Goal: Transaction & Acquisition: Download file/media

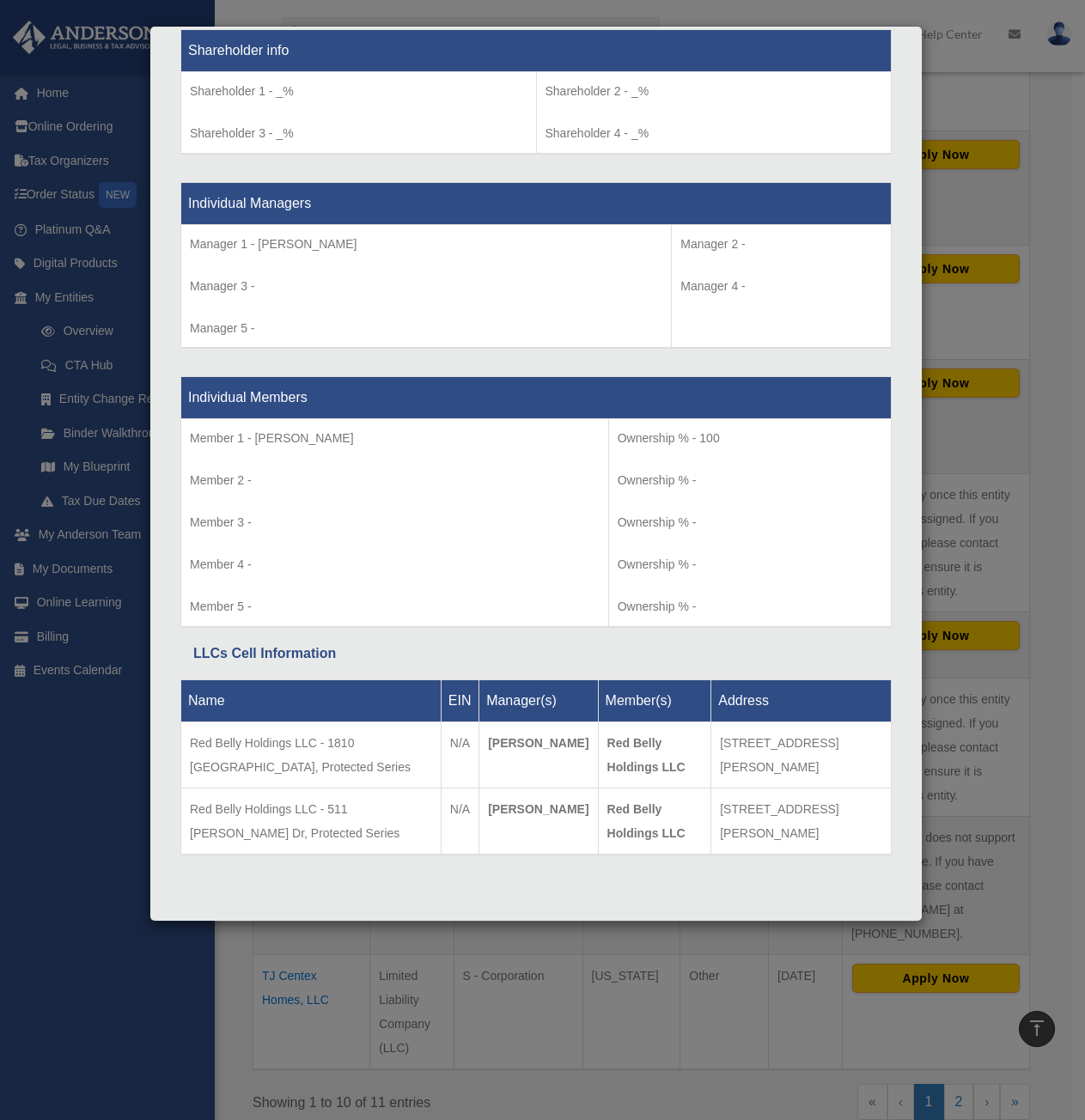
scroll to position [757, 0]
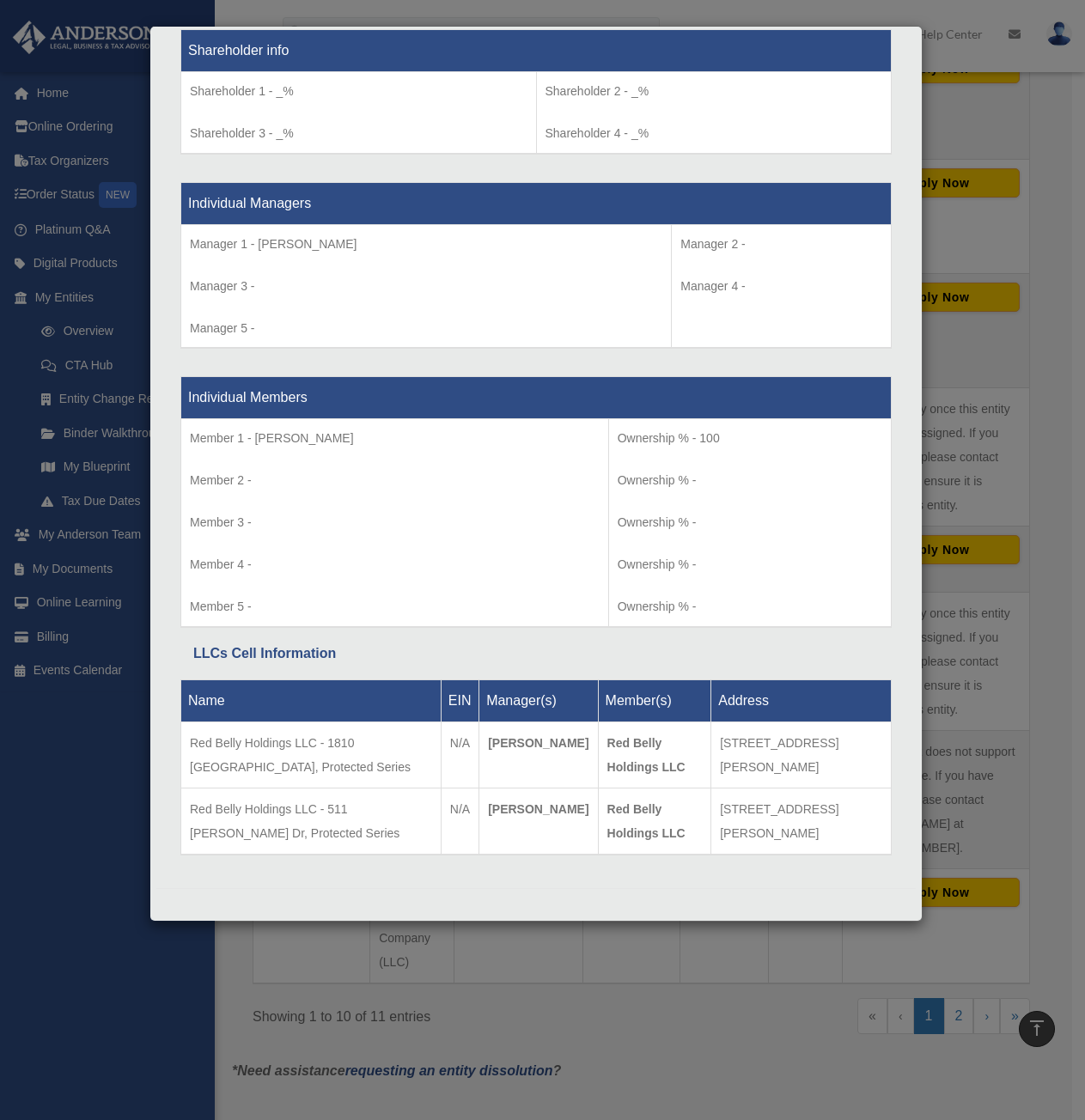
click at [1017, 647] on div "Details × Articles Sent Organizational Date" at bounding box center [542, 560] width 1085 height 1120
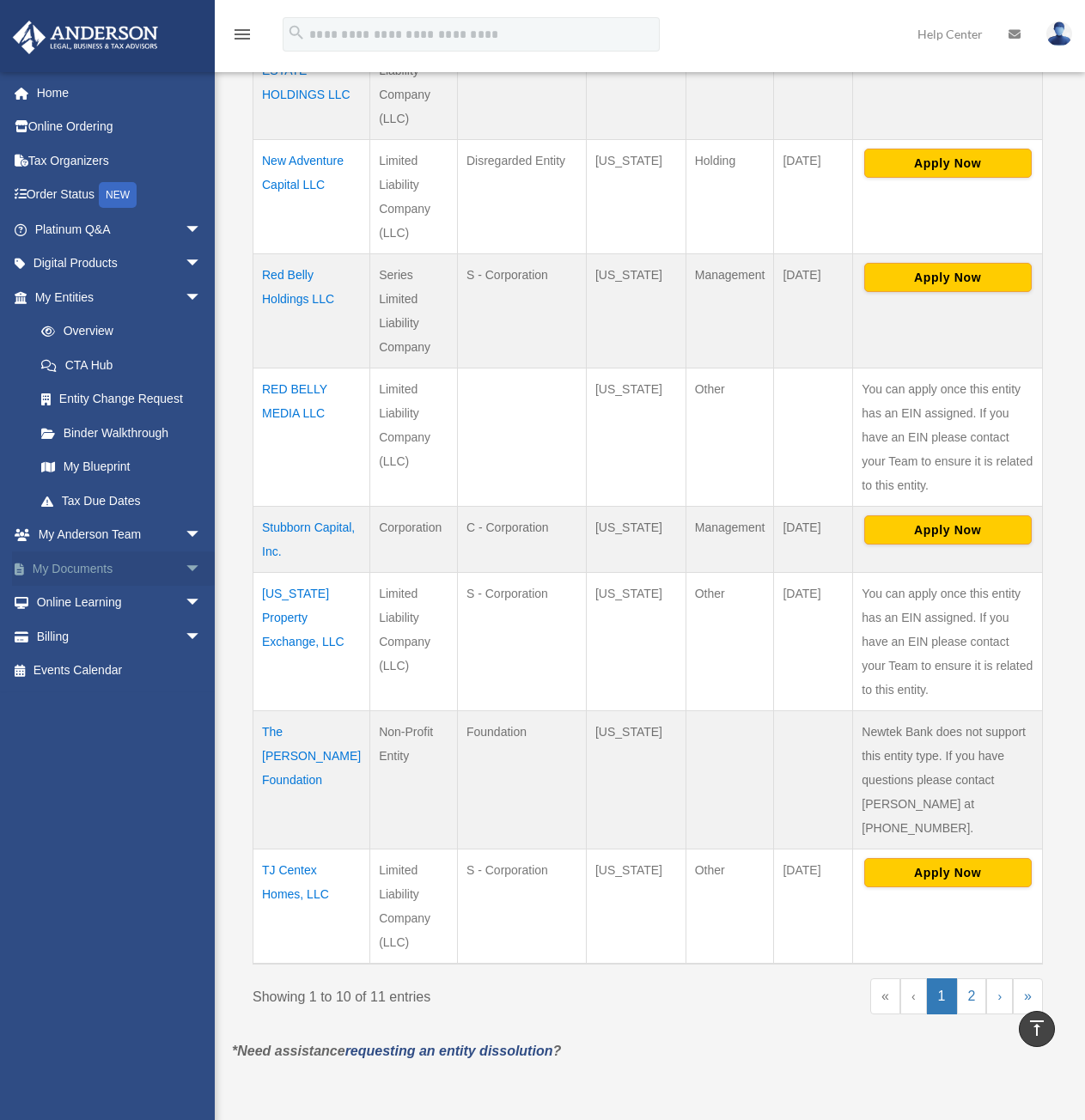
click at [71, 570] on link "My Documents arrow_drop_down" at bounding box center [120, 569] width 215 height 35
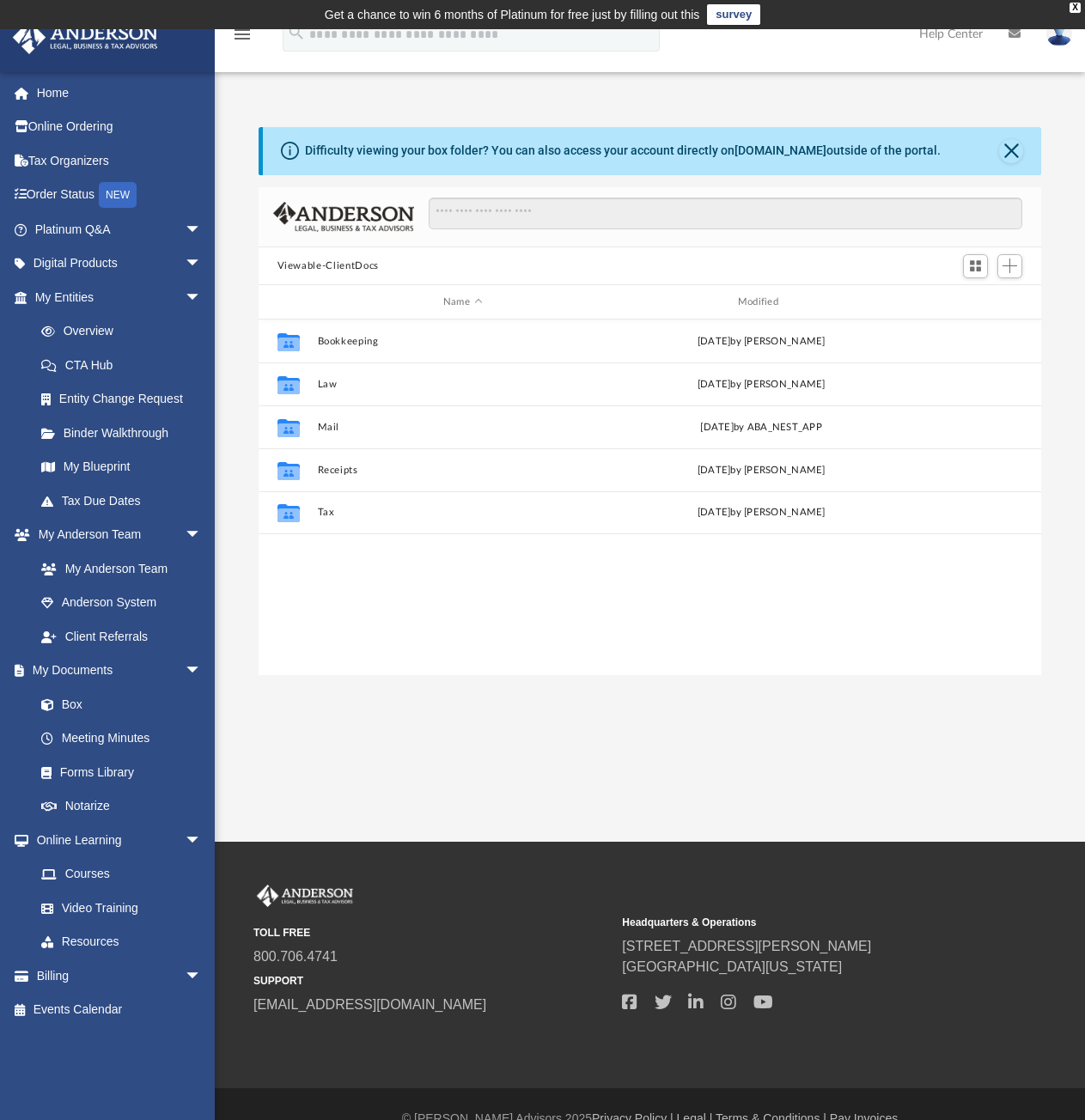
scroll to position [378, 769]
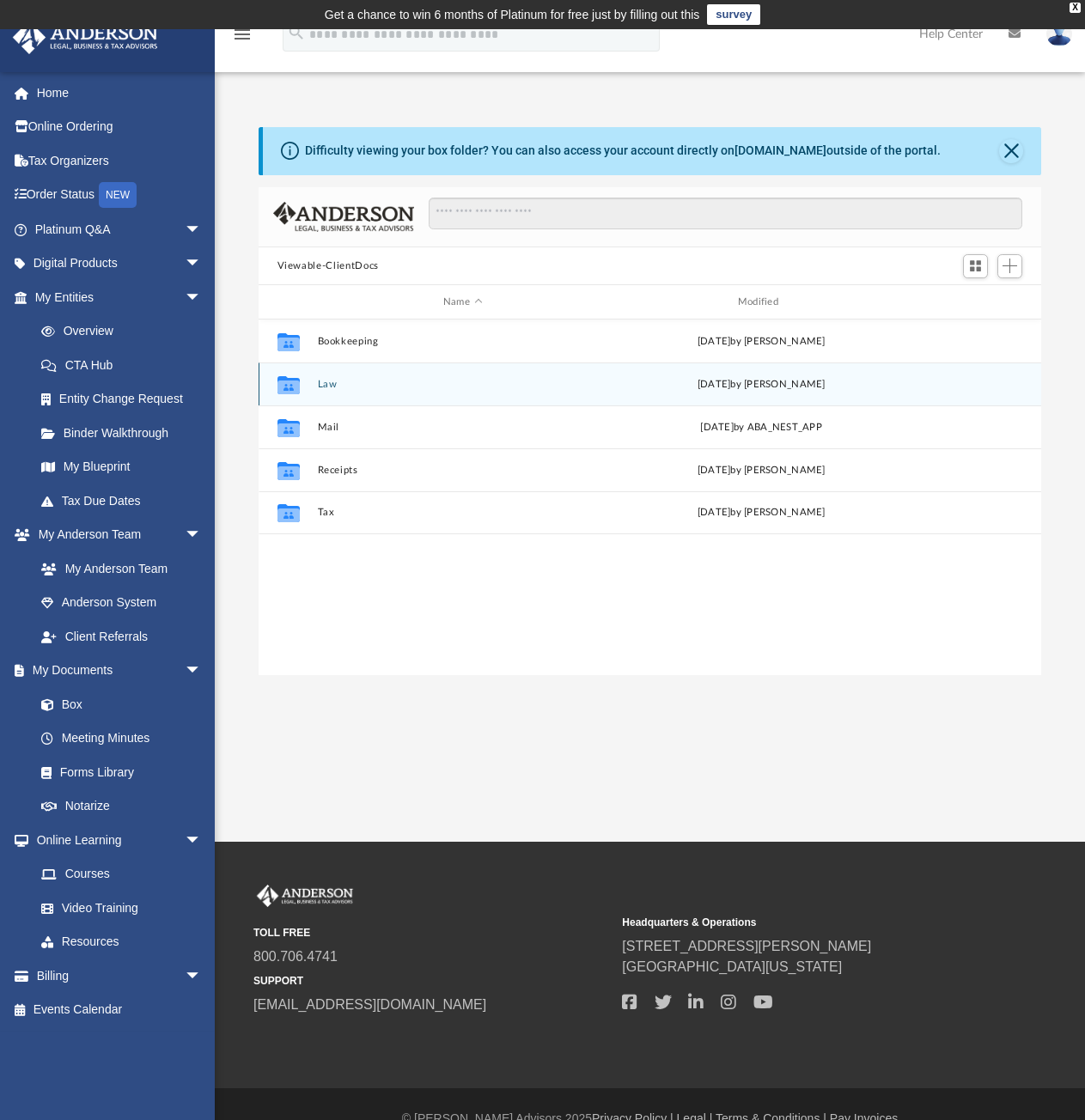
click at [320, 383] on button "Law" at bounding box center [462, 384] width 291 height 11
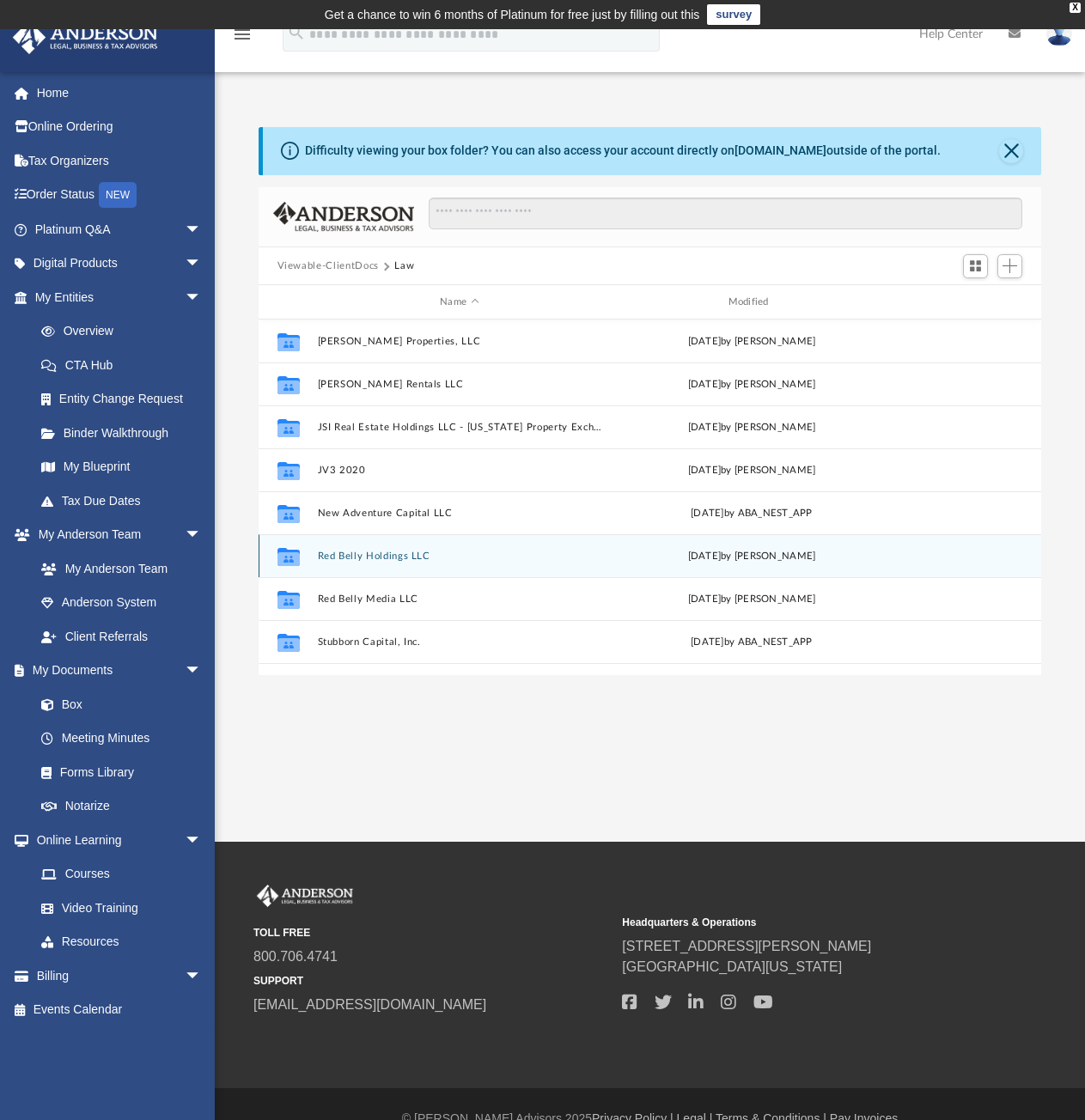
click at [356, 554] on button "Red Belly Holdings LLC" at bounding box center [459, 556] width 285 height 11
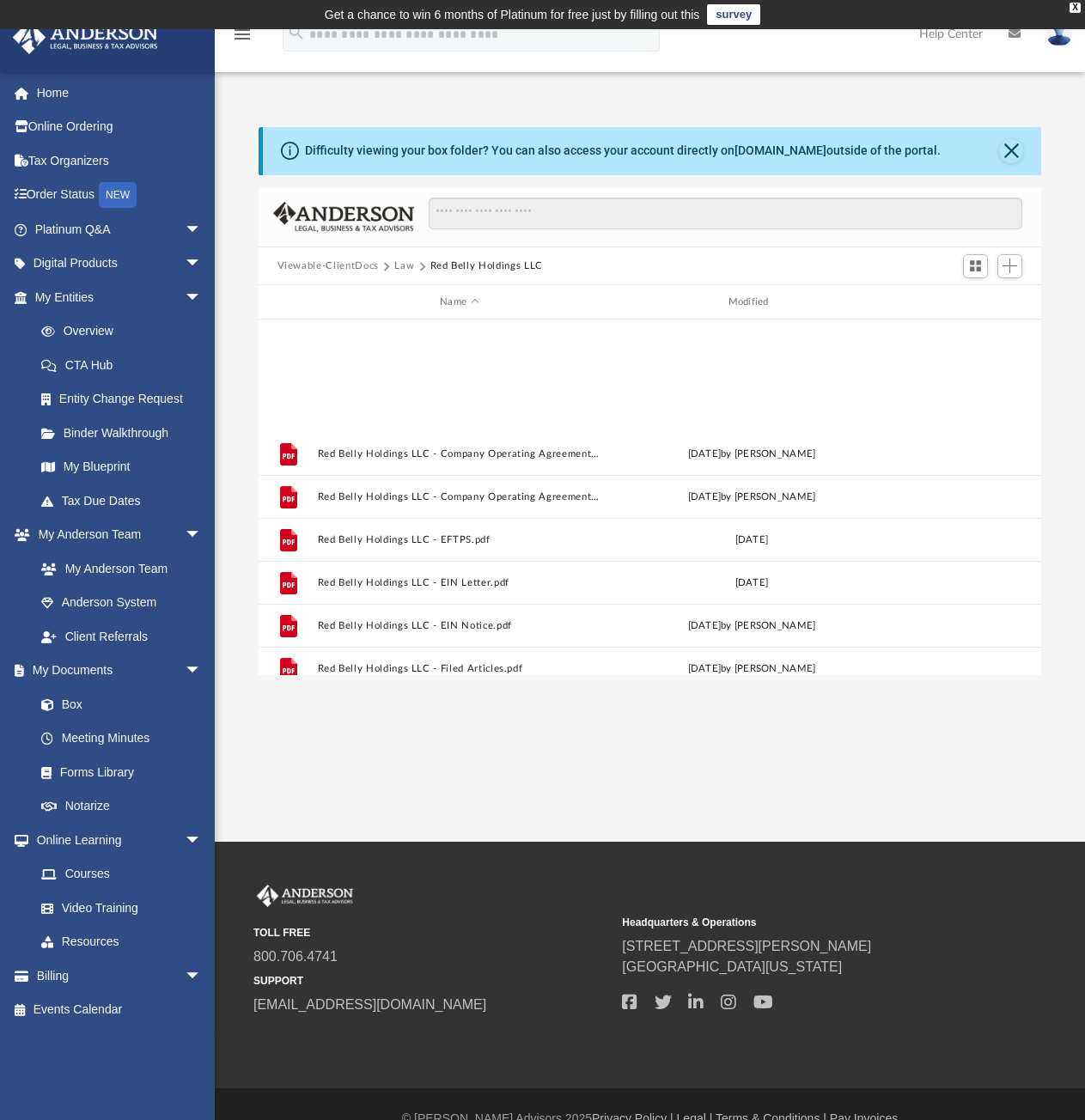
scroll to position [288, 0]
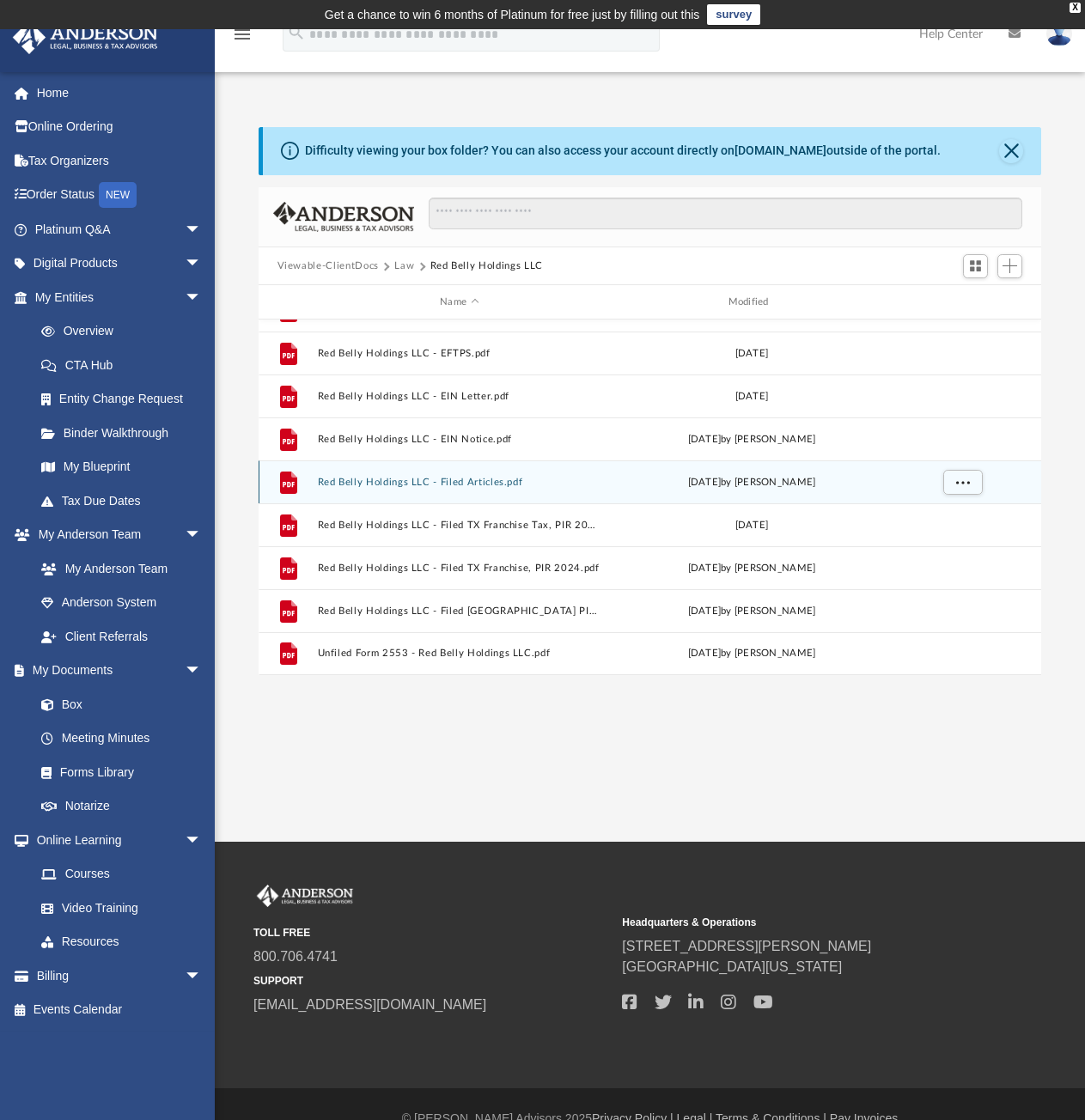
click at [408, 481] on button "Red Belly Holdings LLC - Filed Articles.pdf" at bounding box center [459, 482] width 285 height 11
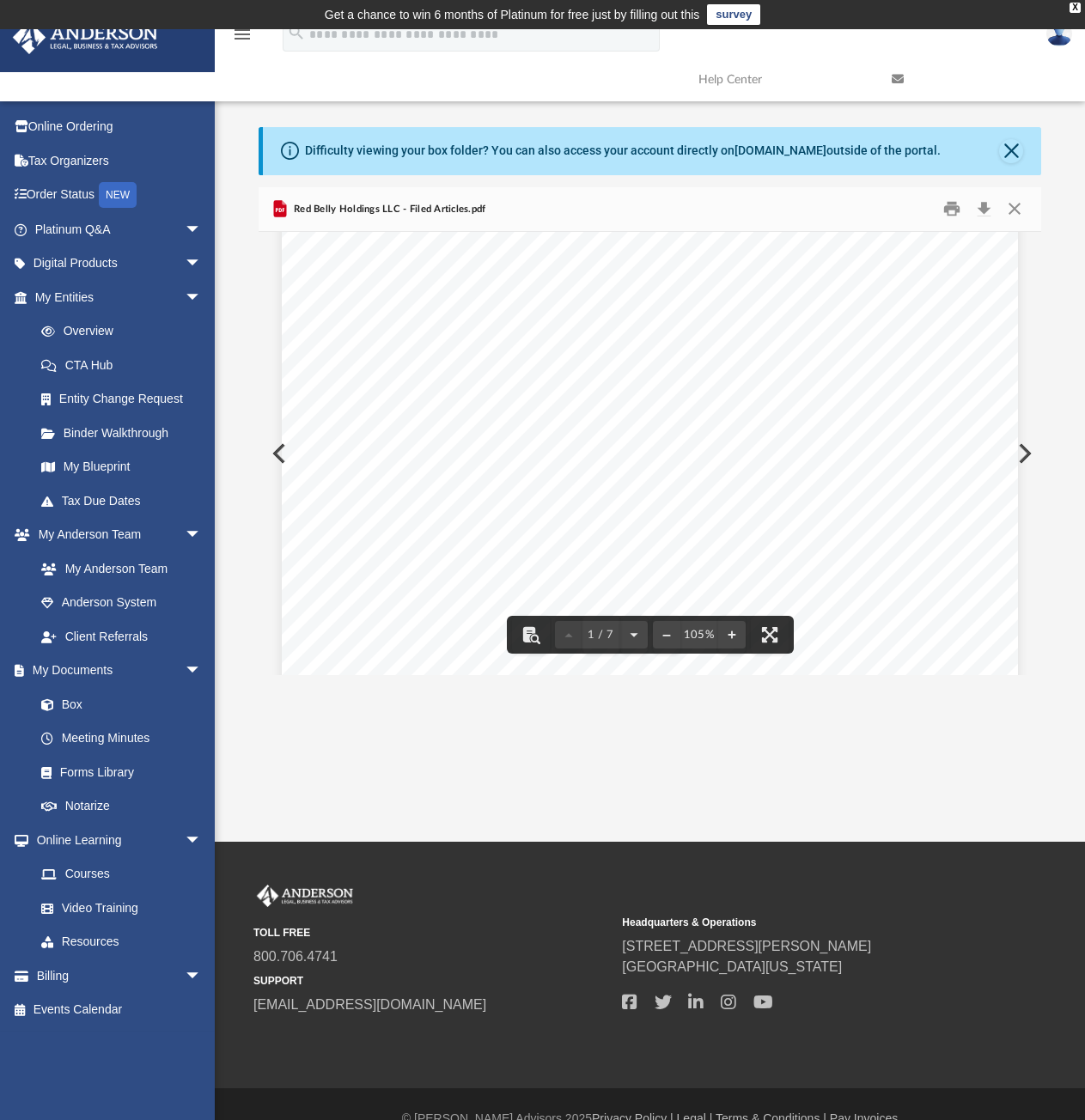
scroll to position [0, 0]
click at [1011, 150] on button "Close" at bounding box center [1011, 151] width 24 height 24
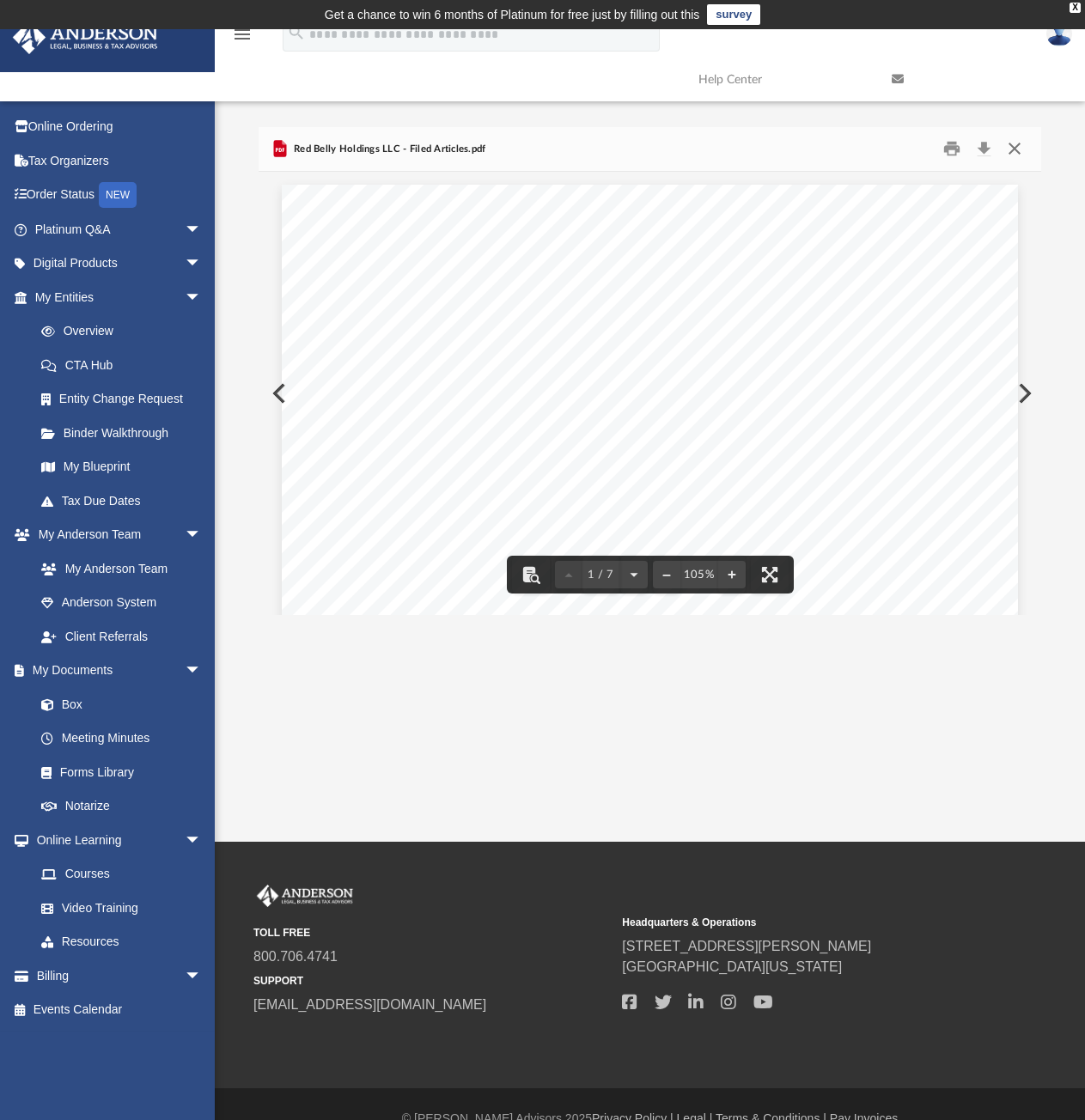
click at [1007, 142] on button "Close" at bounding box center [1015, 149] width 31 height 26
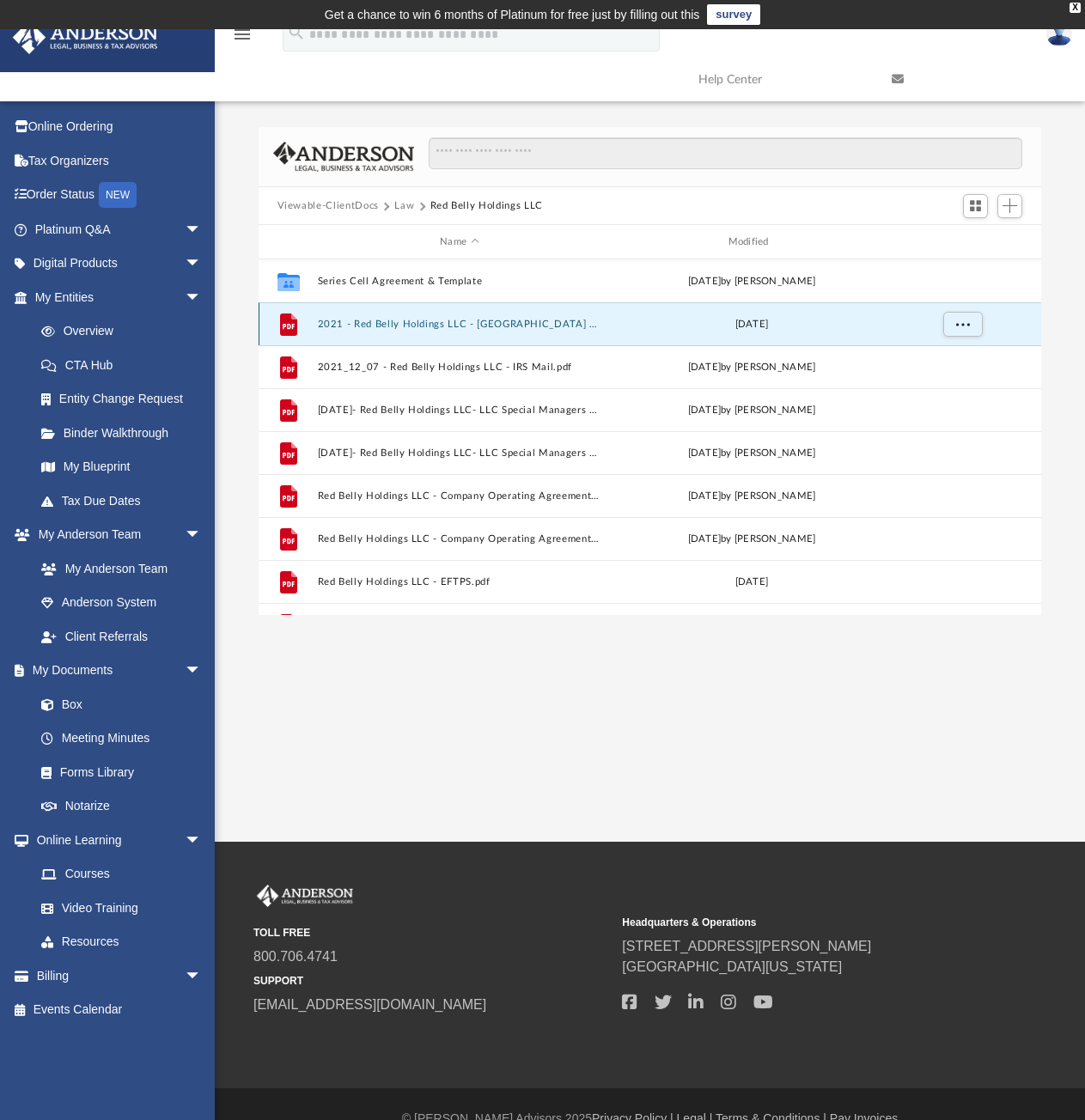
click at [446, 327] on button "2021 - Red Belly Holdings LLC - TX Comp.pdf" at bounding box center [459, 324] width 285 height 11
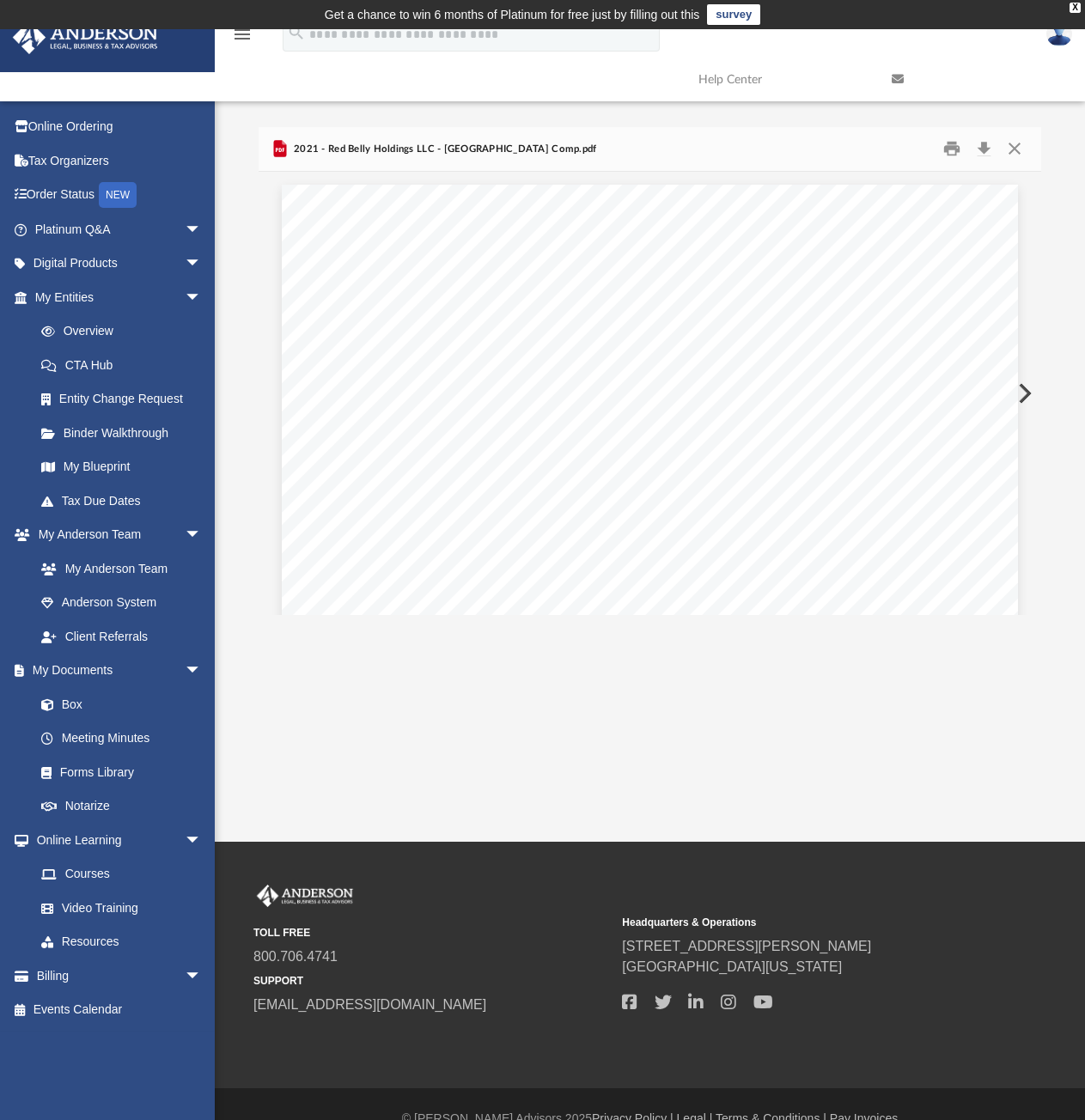
click at [1022, 393] on button "Preview" at bounding box center [1022, 393] width 37 height 48
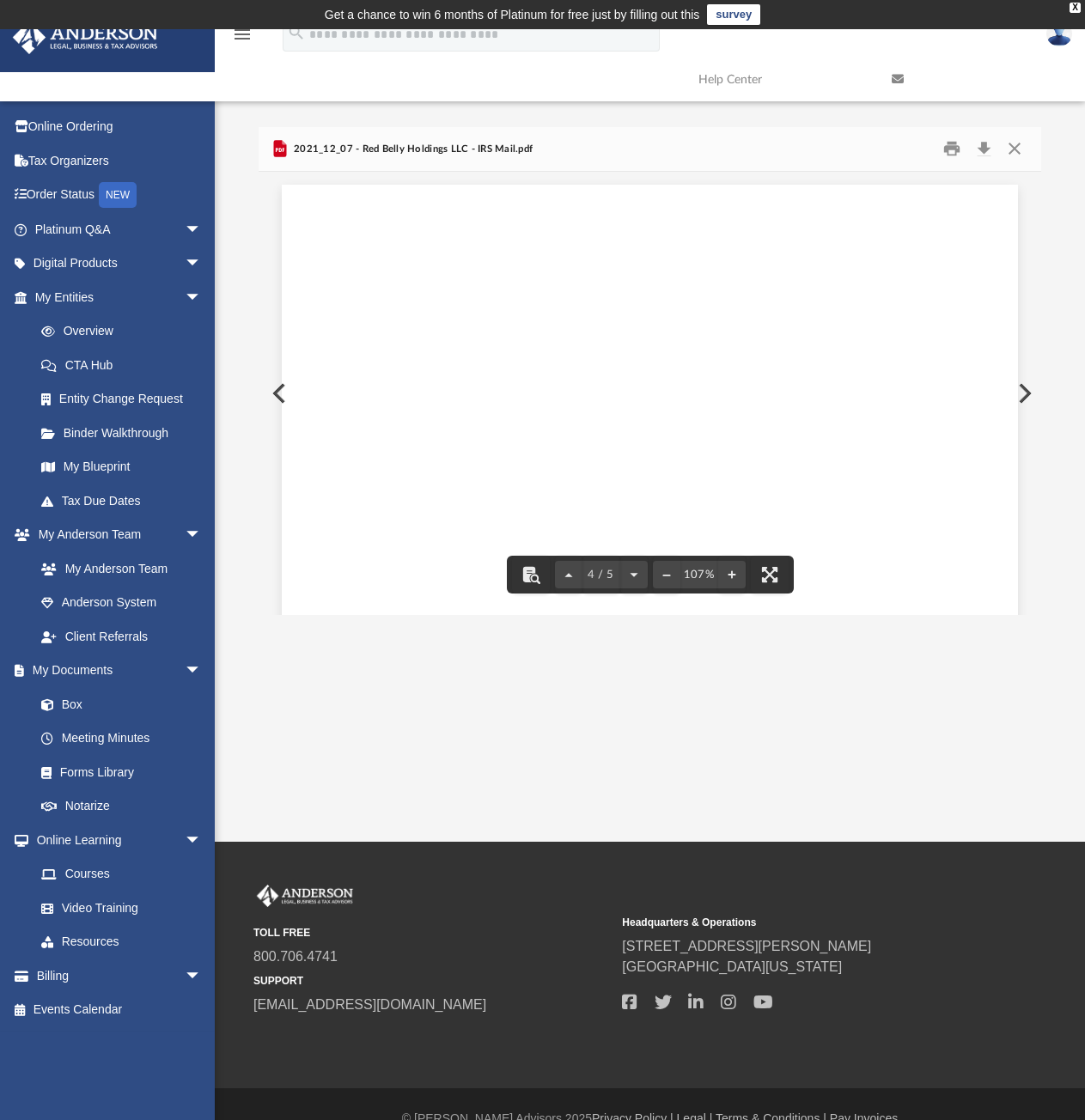
scroll to position [2963, 0]
click at [981, 150] on button "Download" at bounding box center [984, 149] width 31 height 26
drag, startPoint x: 736, startPoint y: 463, endPoint x: 746, endPoint y: 463, distance: 10.0
click at [736, 463] on div "Page 4" at bounding box center [651, 664] width 736 height 961
click at [1018, 388] on button "Preview" at bounding box center [1022, 393] width 37 height 48
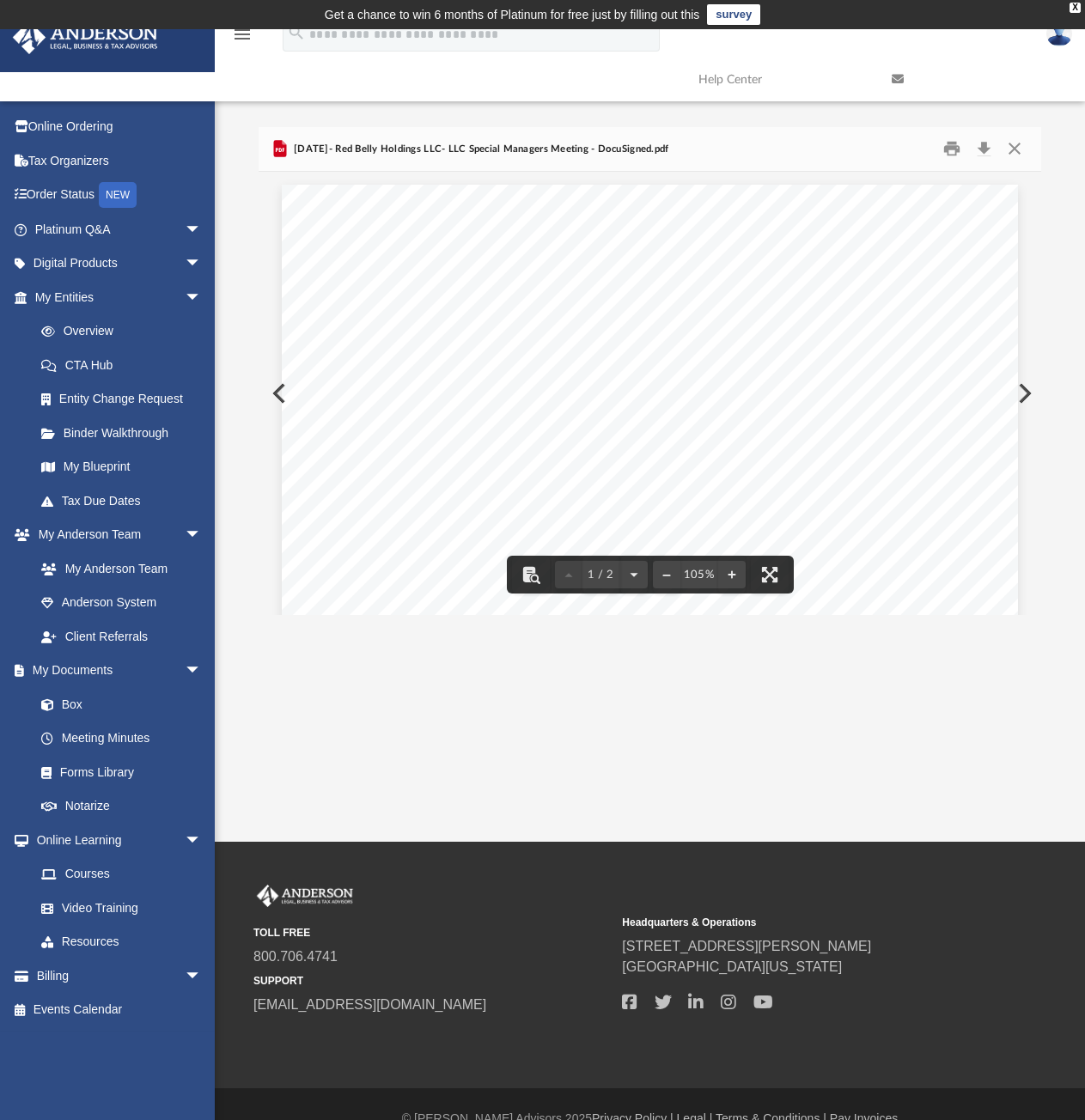
click at [1024, 397] on button "Preview" at bounding box center [1022, 393] width 37 height 48
click at [1023, 392] on button "Preview" at bounding box center [1022, 393] width 37 height 48
click at [985, 150] on button "Download" at bounding box center [984, 149] width 31 height 26
click at [1025, 394] on button "Preview" at bounding box center [1022, 393] width 37 height 48
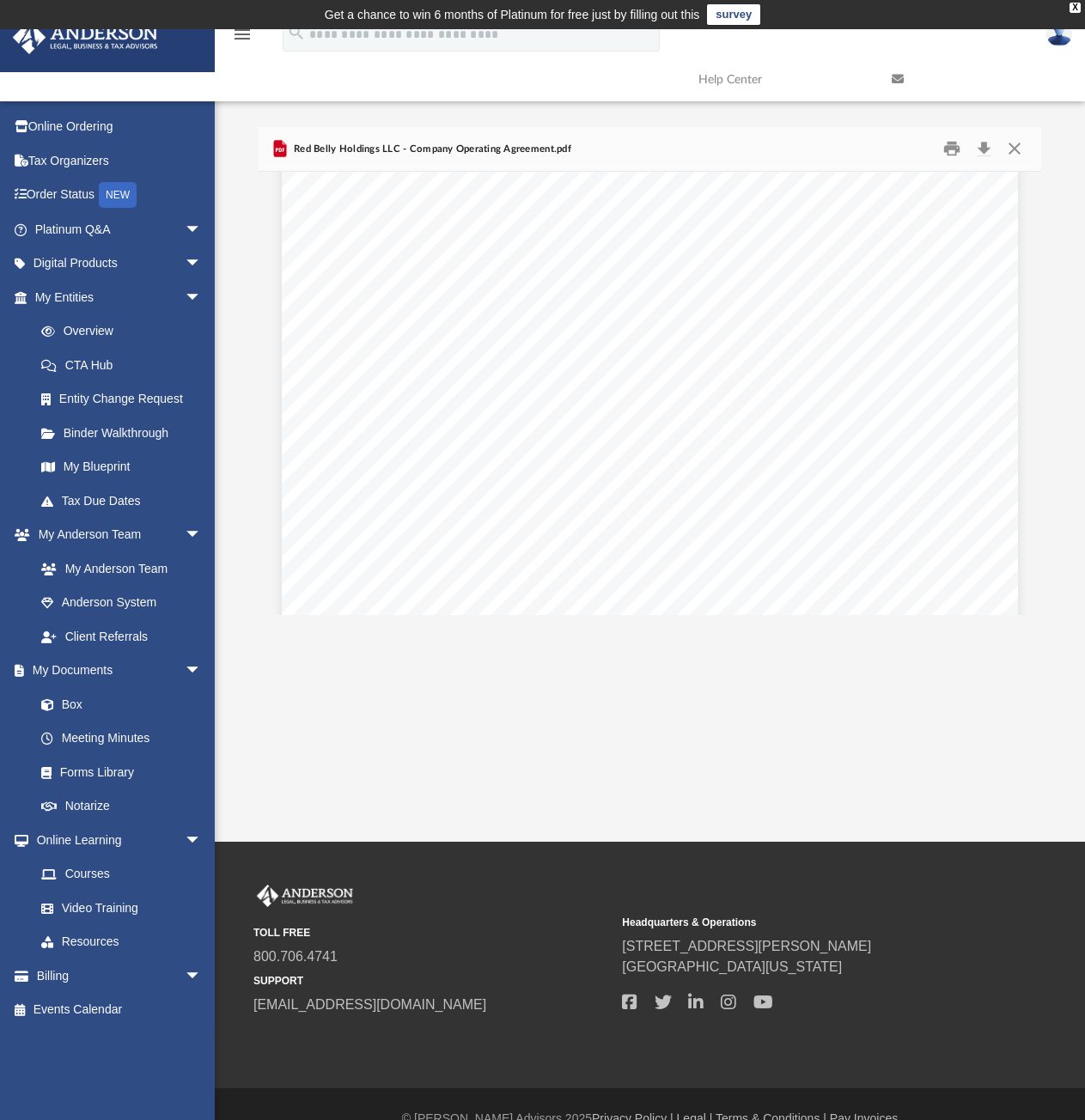
scroll to position [45087, 0]
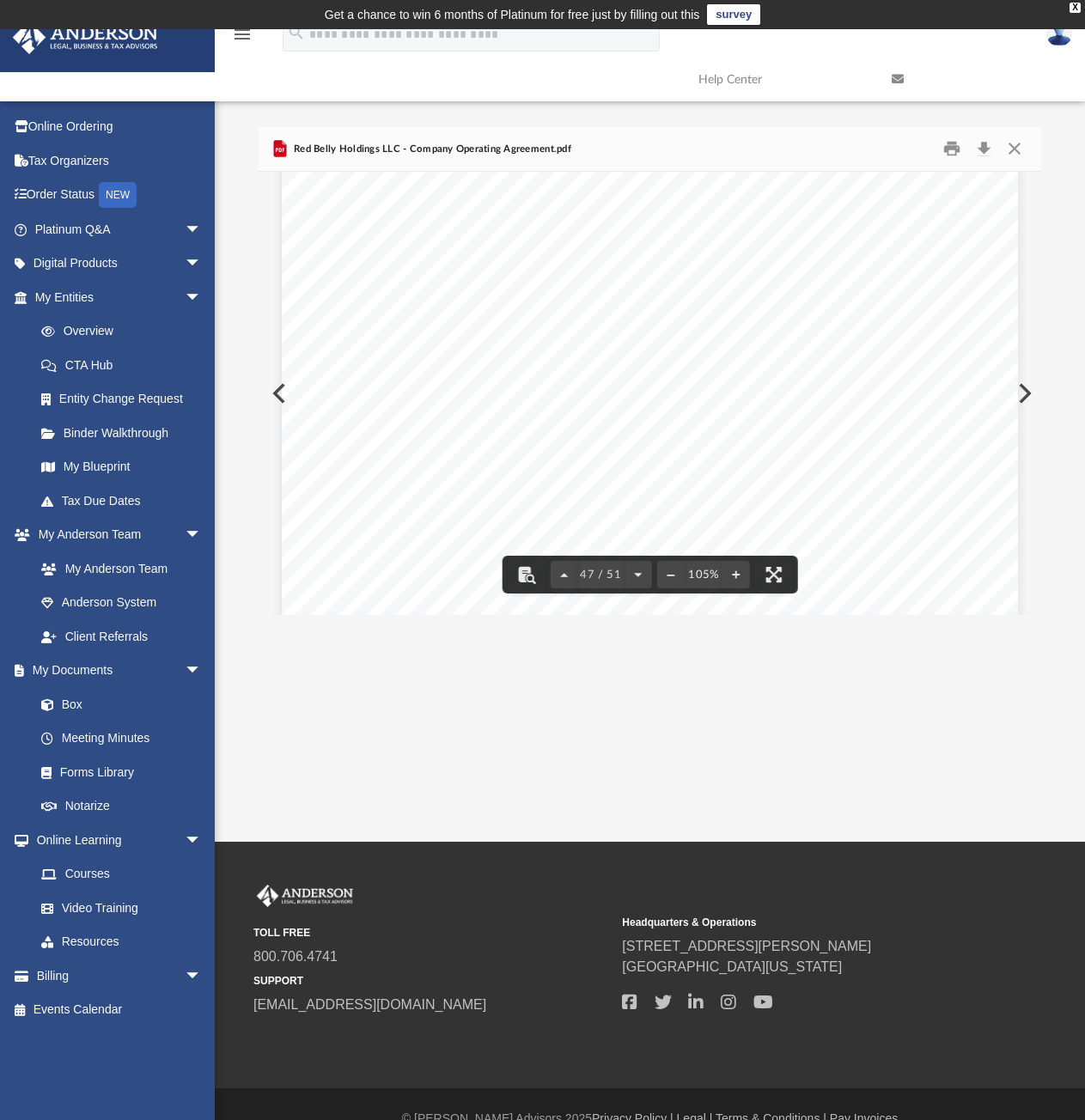
click at [1022, 396] on button "Preview" at bounding box center [1022, 393] width 37 height 48
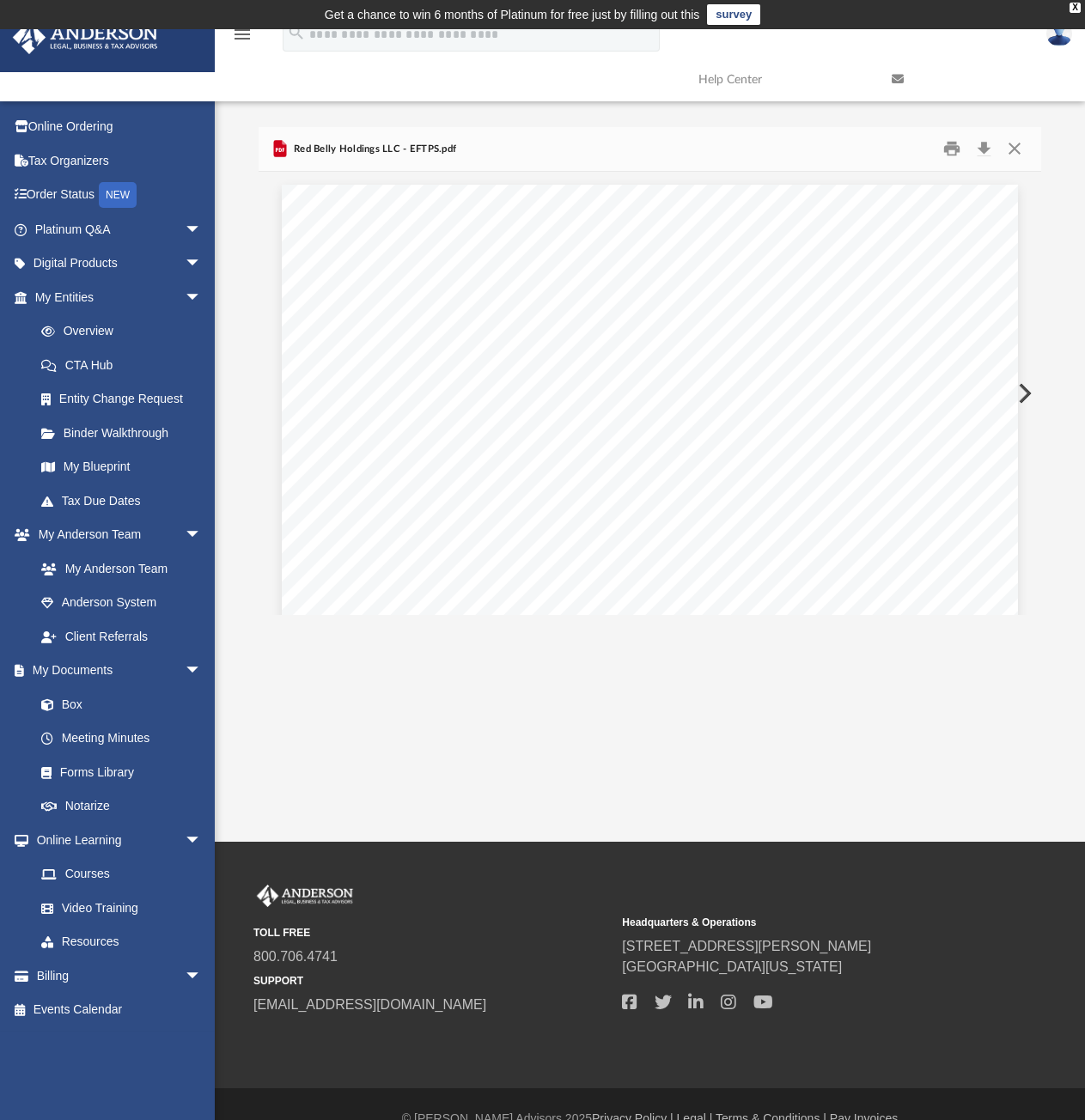
click at [1020, 398] on button "Preview" at bounding box center [1022, 393] width 37 height 48
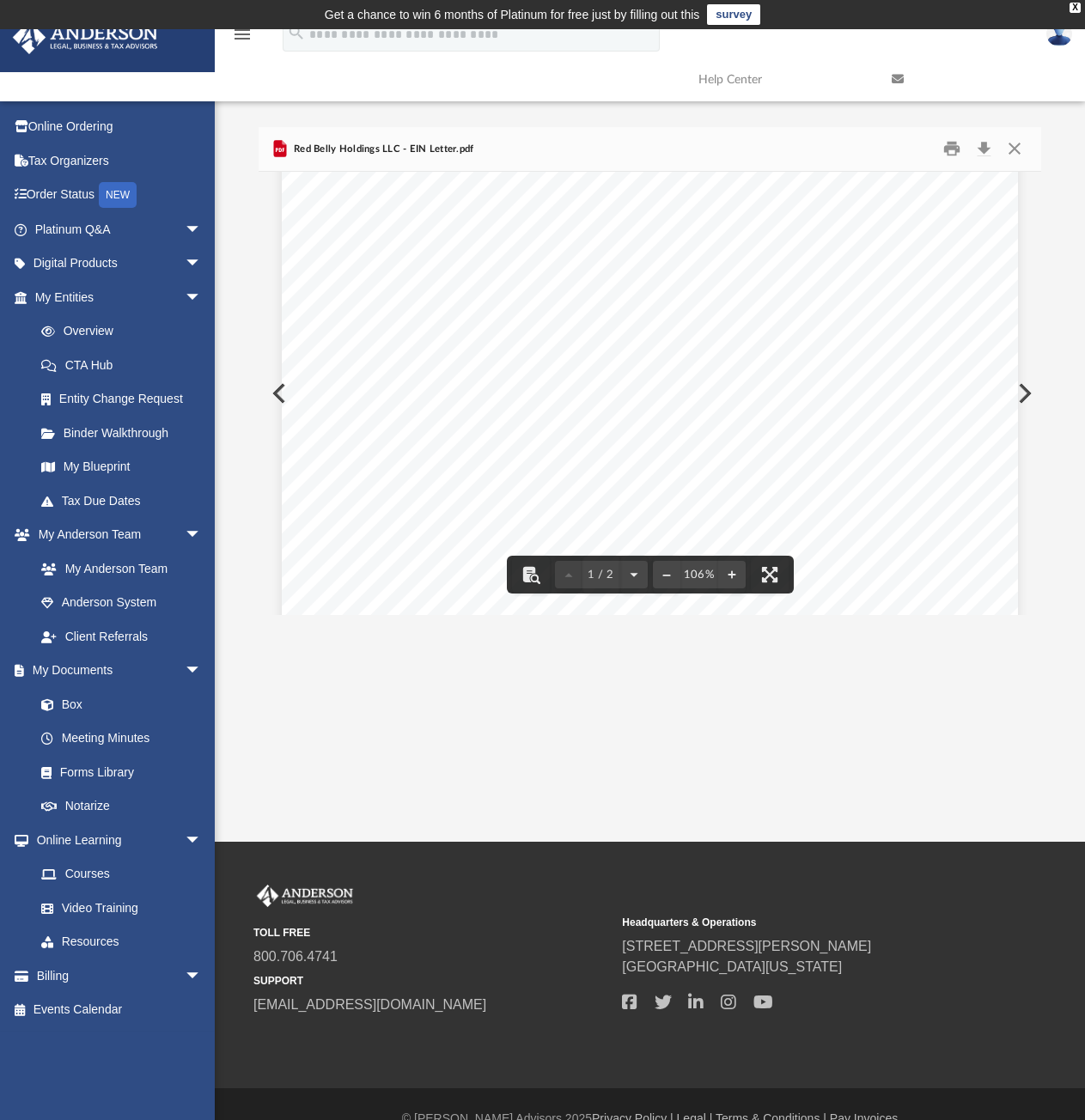
scroll to position [0, 0]
click at [273, 401] on button "Preview" at bounding box center [276, 393] width 37 height 48
click at [282, 395] on div "Page 1" at bounding box center [650, 664] width 736 height 958
click at [282, 393] on div "Page 1" at bounding box center [650, 664] width 736 height 958
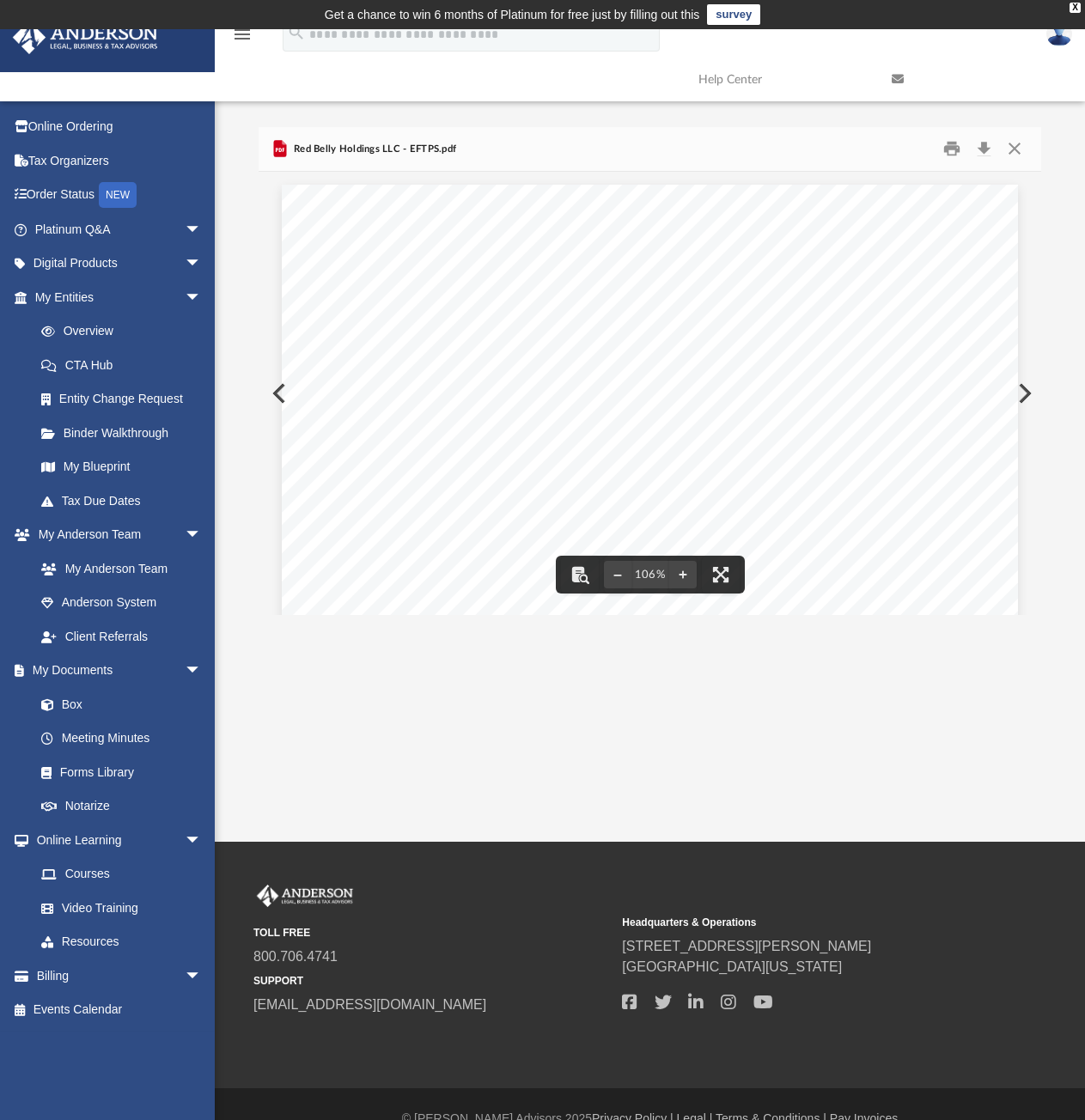
click at [273, 393] on button "Preview" at bounding box center [276, 393] width 37 height 48
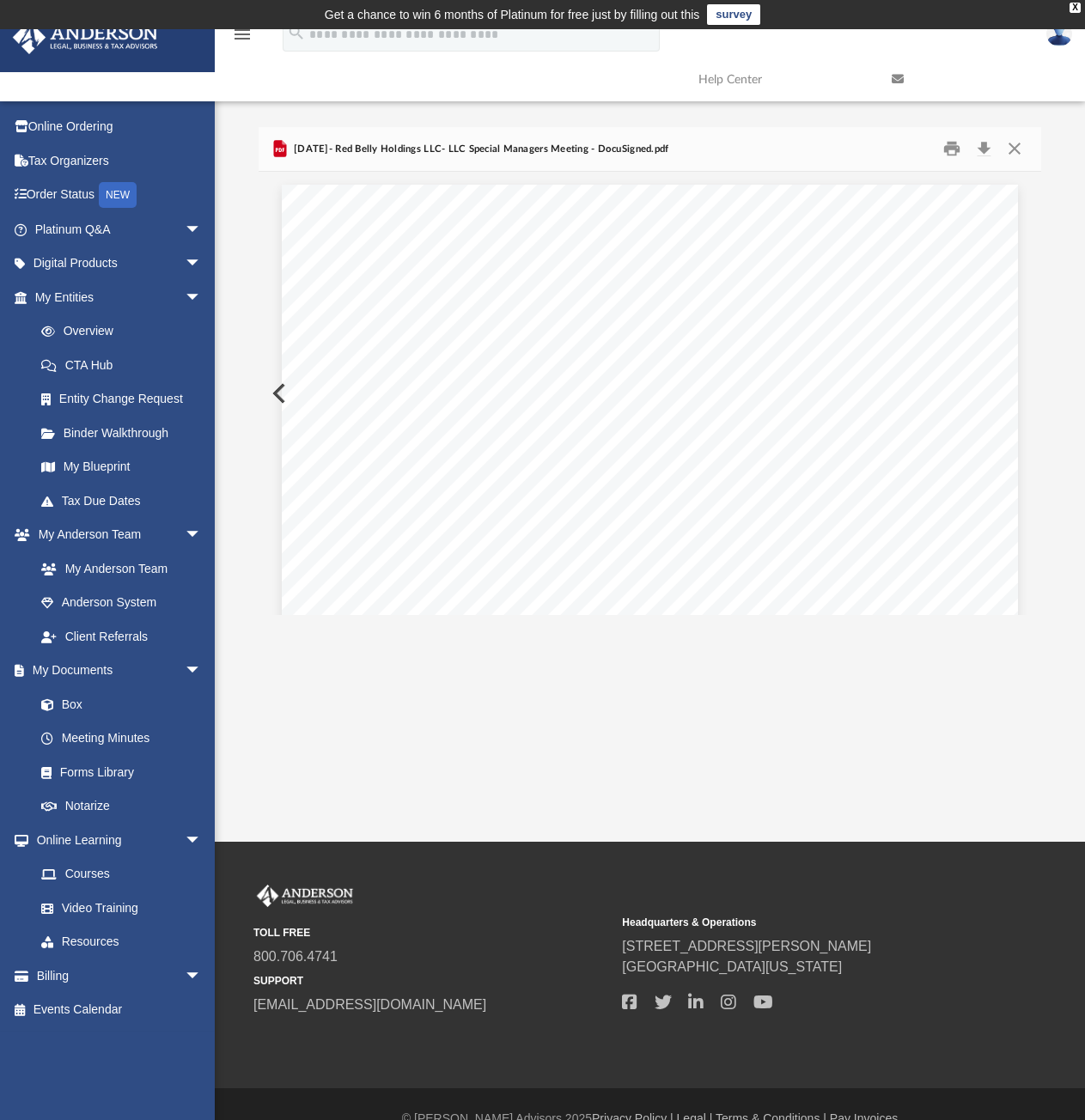
click at [273, 393] on button "Preview" at bounding box center [276, 393] width 37 height 48
click at [1023, 395] on button "Preview" at bounding box center [1022, 393] width 37 height 48
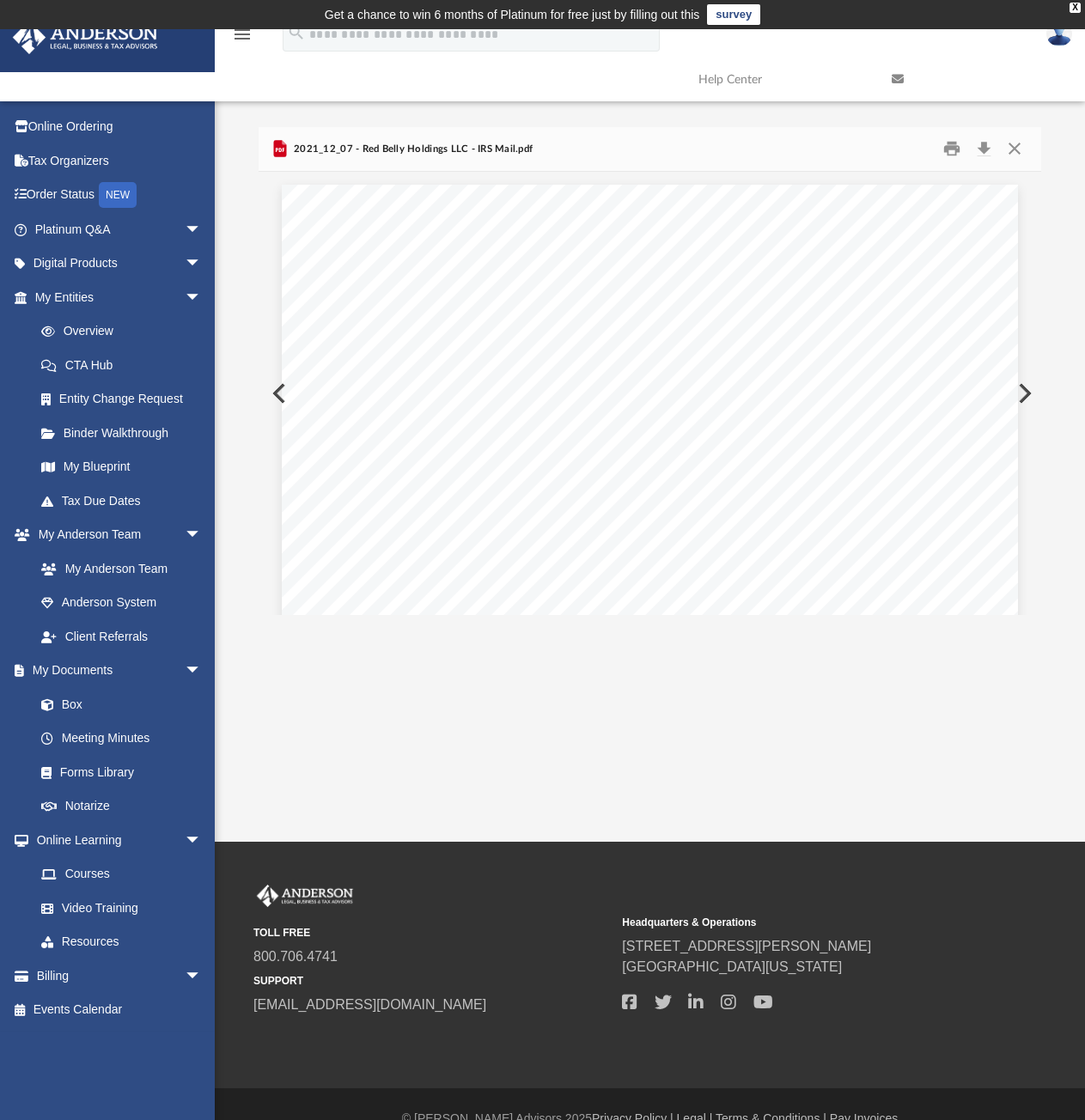
scroll to position [2963, 0]
click at [1017, 145] on button "Close" at bounding box center [1015, 149] width 31 height 26
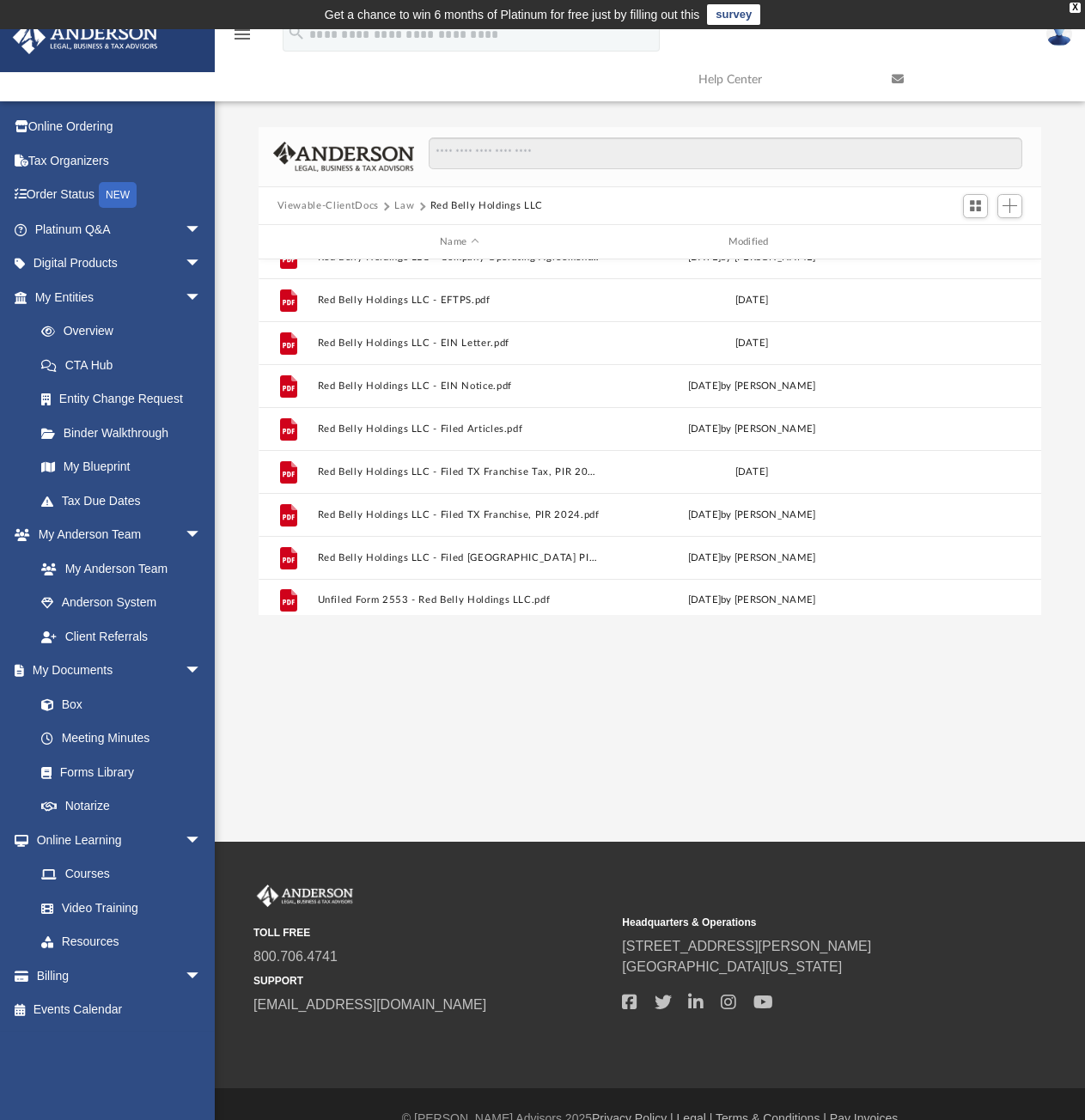
scroll to position [288, 0]
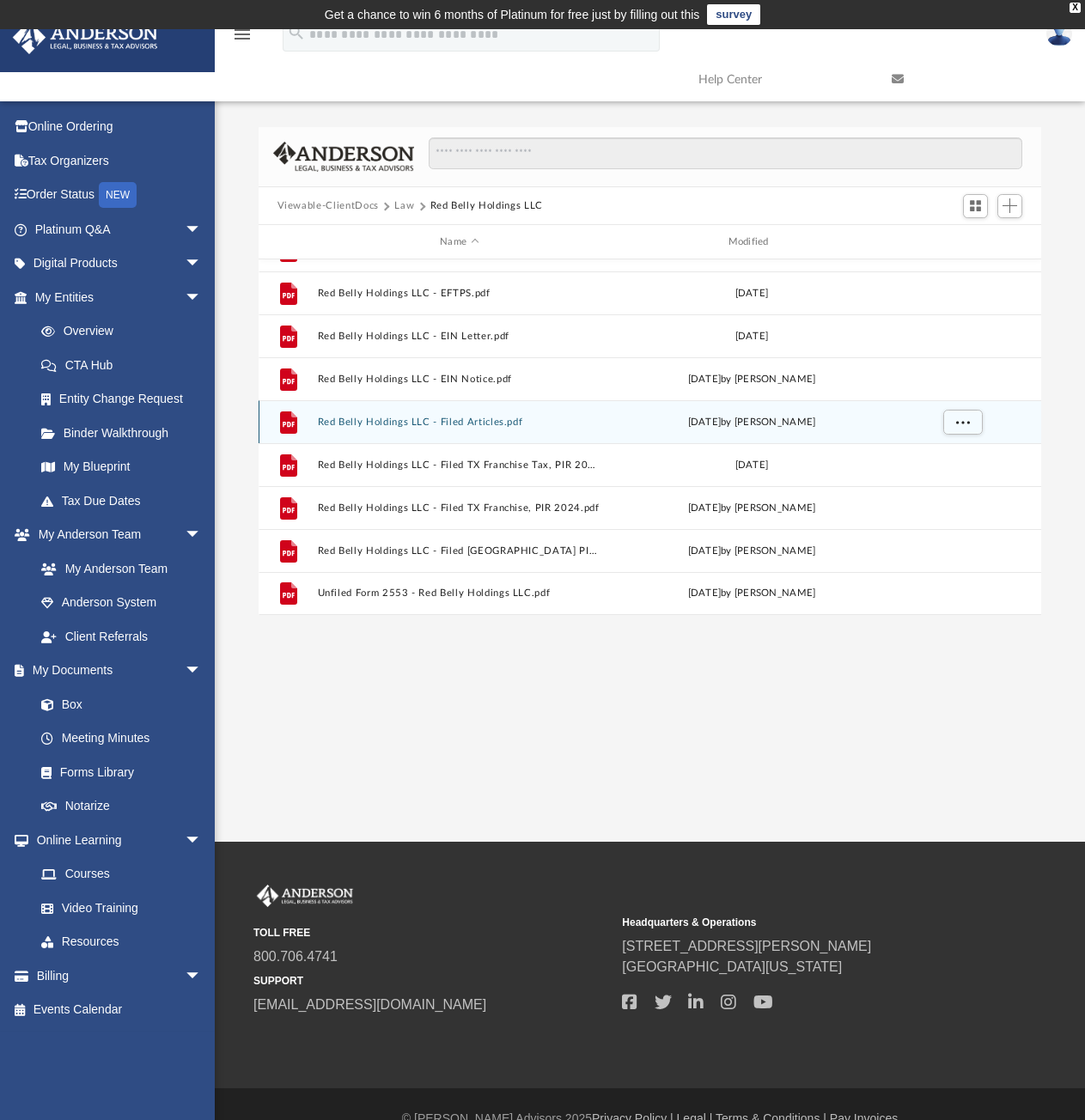
click at [480, 424] on button "Red Belly Holdings LLC - Filed Articles.pdf" at bounding box center [459, 423] width 285 height 11
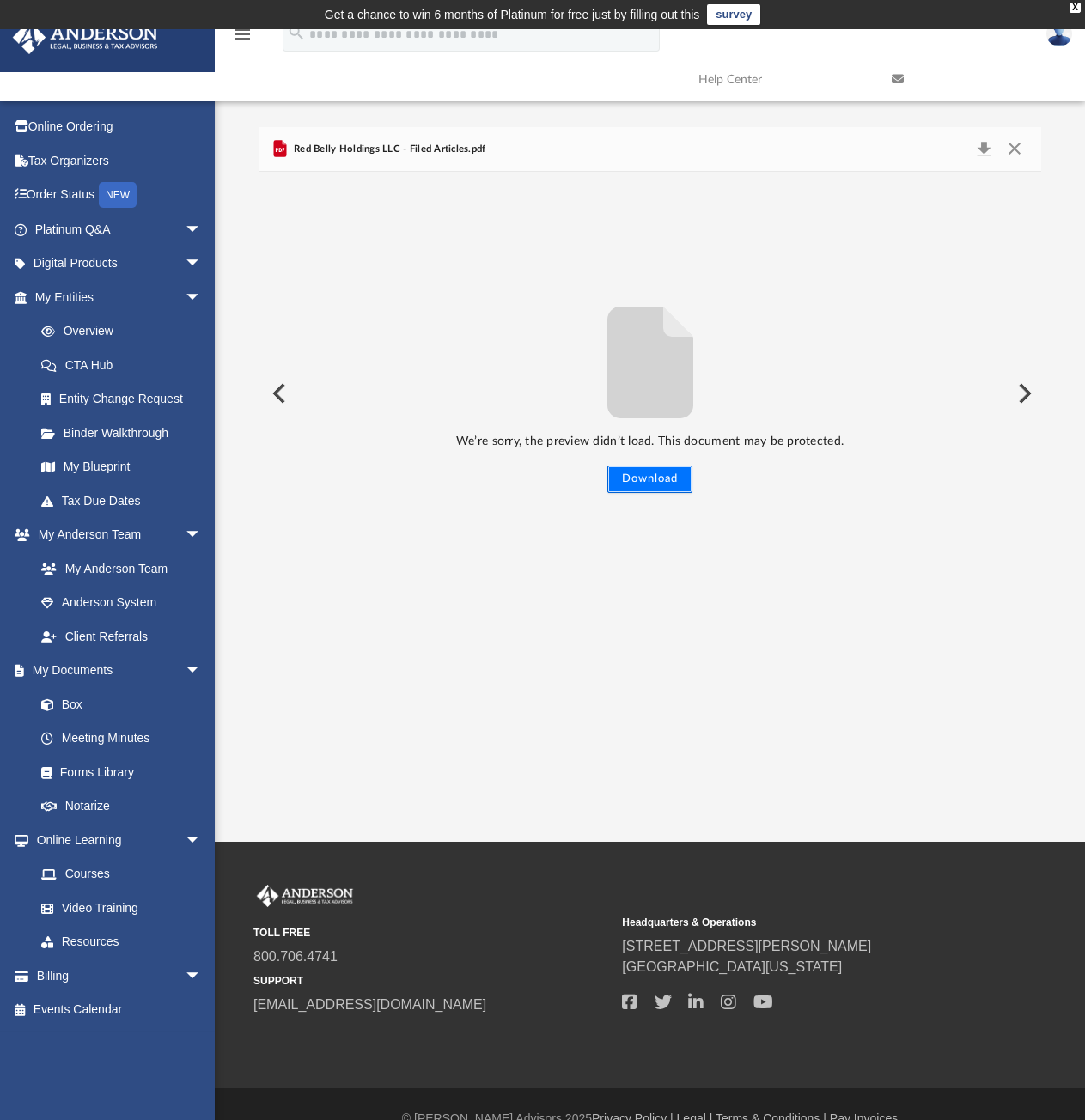
click at [631, 484] on button "Download" at bounding box center [649, 479] width 85 height 27
